Goal: Find specific page/section: Find specific page/section

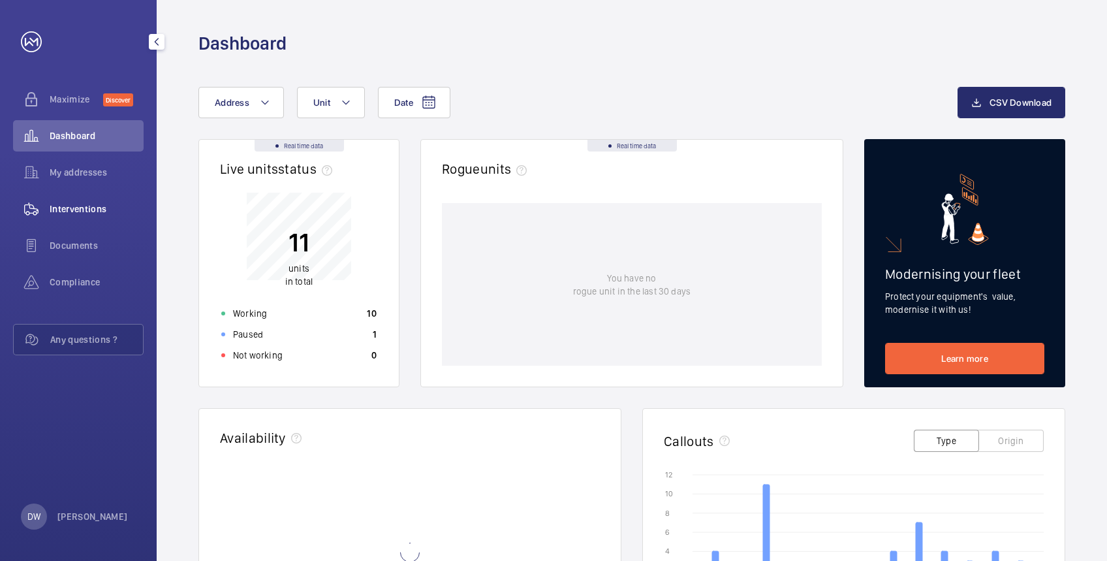
click at [86, 204] on span "Interventions" at bounding box center [97, 208] width 94 height 13
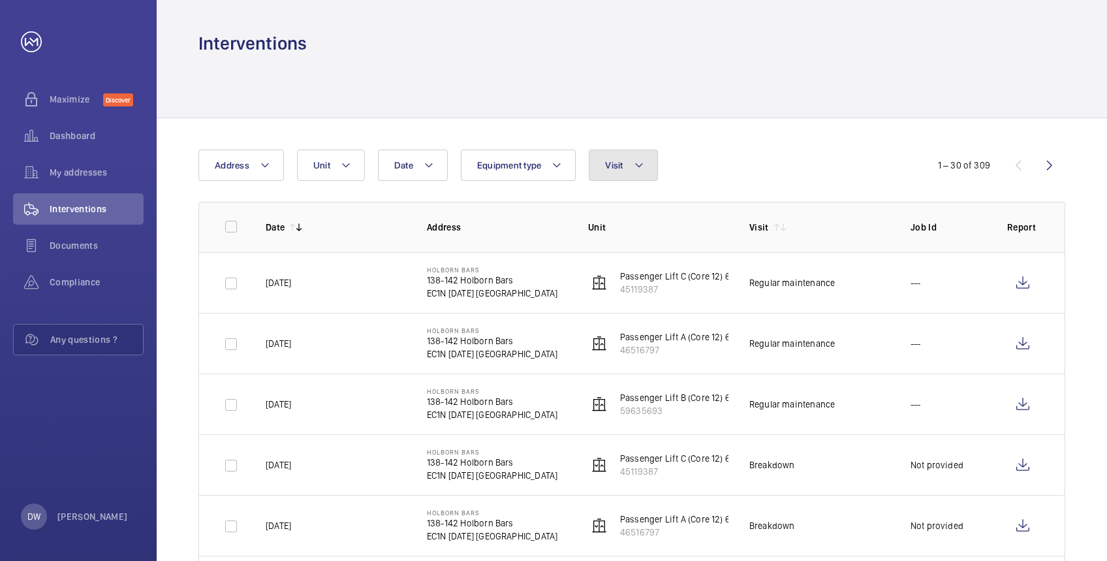
click at [632, 165] on button "Visit" at bounding box center [623, 164] width 69 height 31
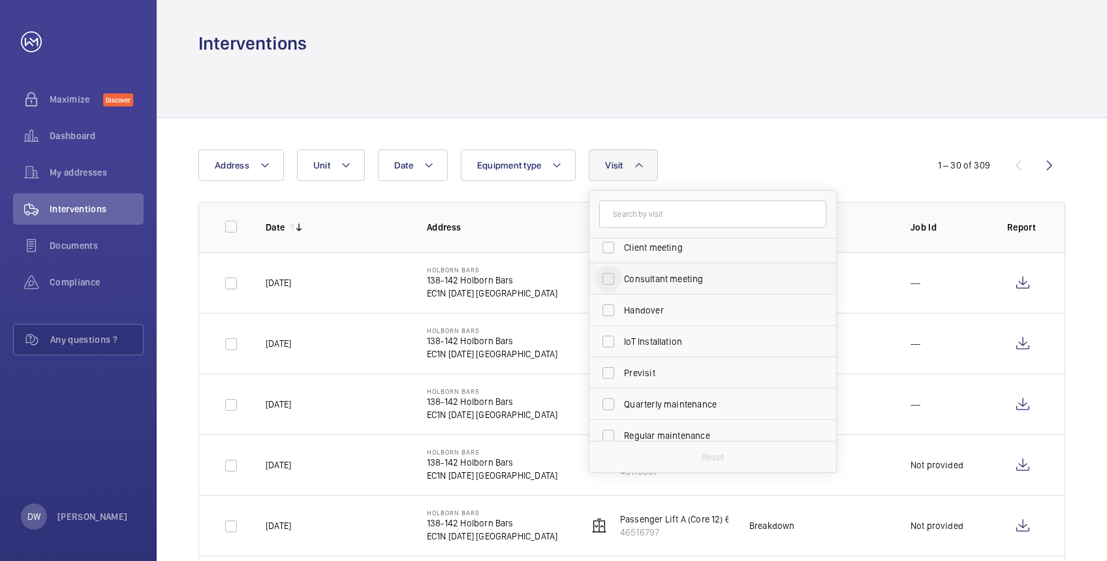
scroll to position [174, 0]
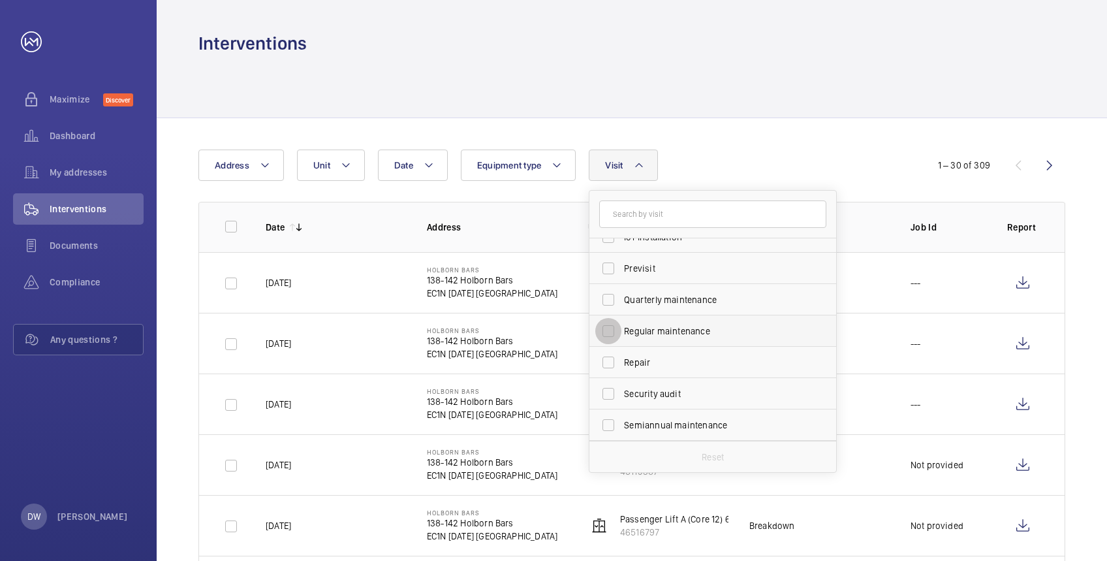
click at [610, 329] on input "Regular maintenance" at bounding box center [608, 331] width 26 height 26
checkbox input "true"
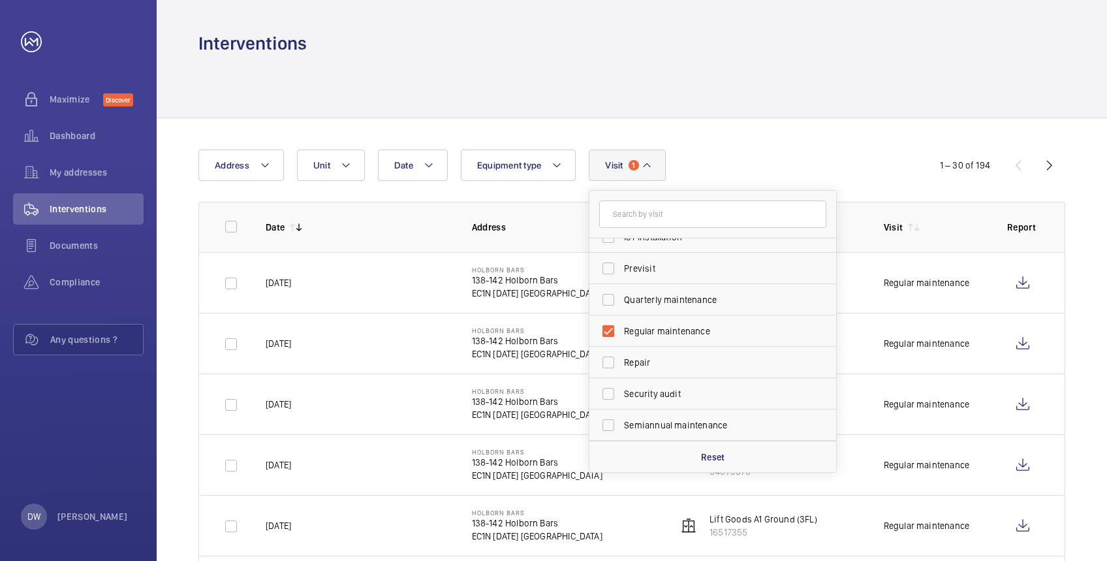
click at [804, 94] on div at bounding box center [631, 86] width 867 height 62
